Goal: Information Seeking & Learning: Learn about a topic

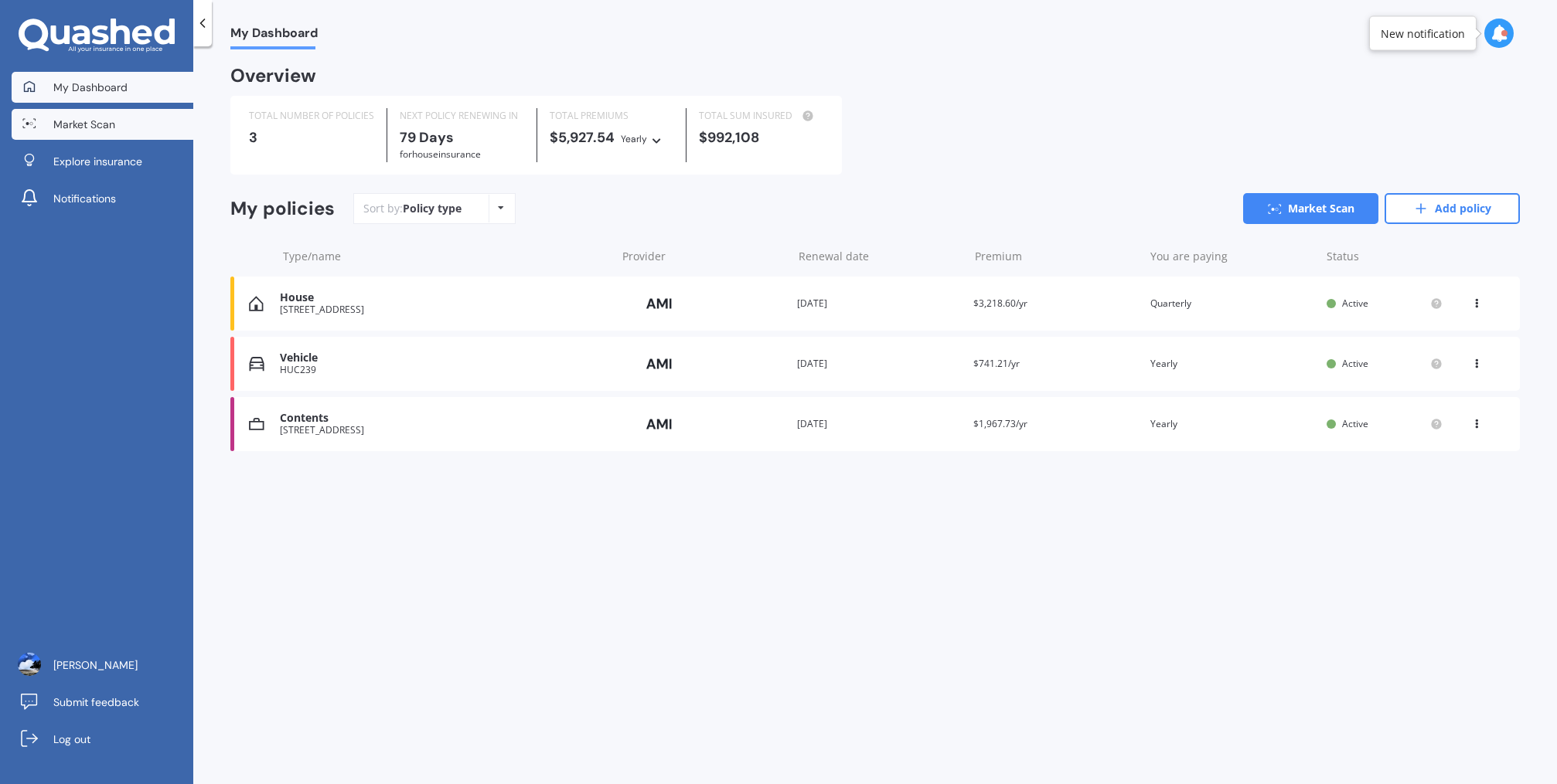
click at [105, 124] on span "Market Scan" at bounding box center [84, 124] width 62 height 16
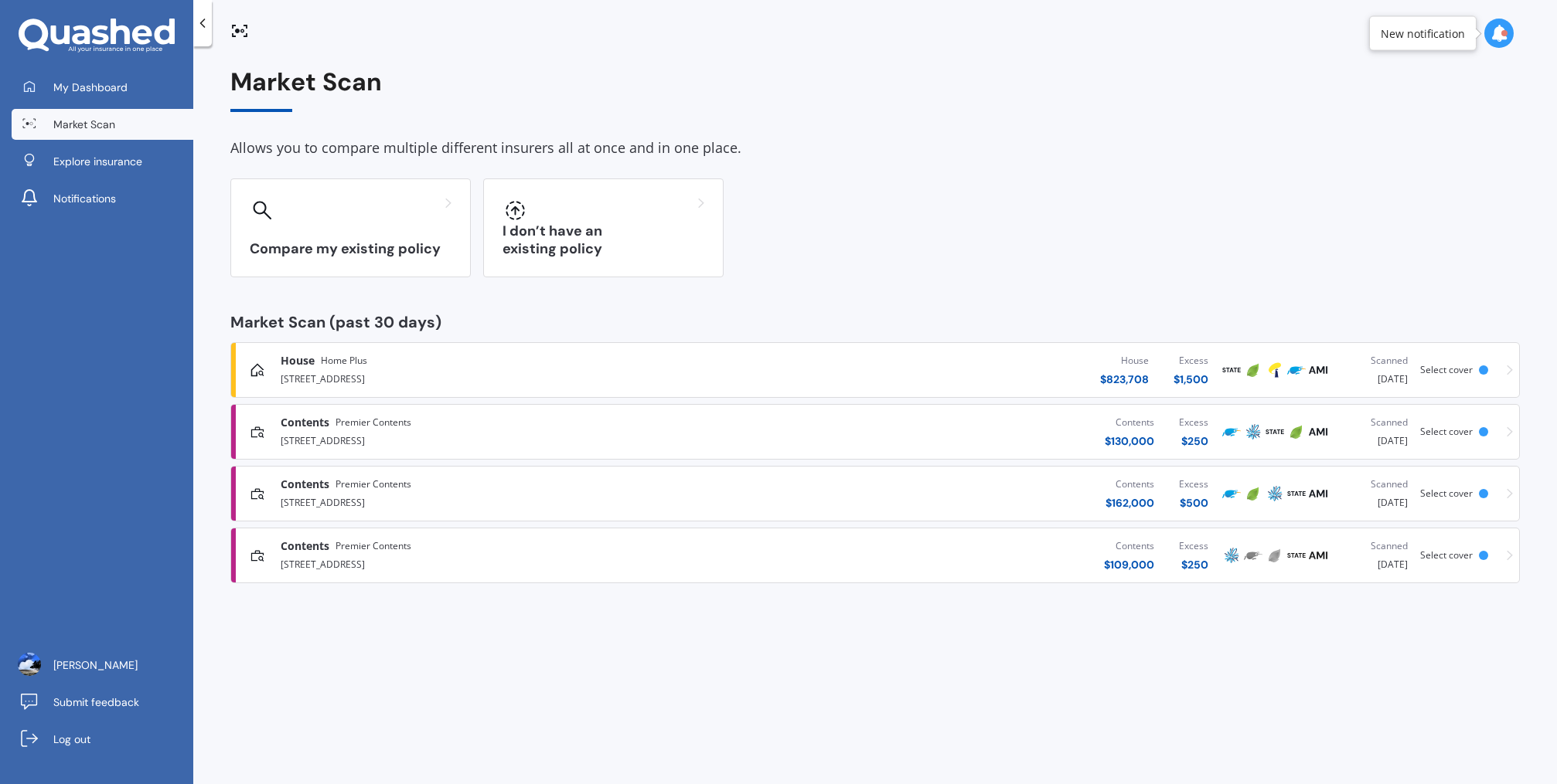
click at [520, 427] on div "Contents Premier Contents" at bounding box center [508, 423] width 454 height 16
